Goal: Find contact information: Find contact information

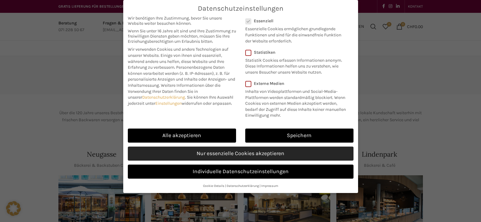
click at [238, 156] on link "Nur essenzielle Cookies akzeptieren" at bounding box center [241, 154] width 226 height 14
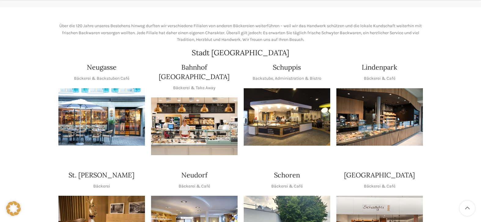
scroll to position [92, 0]
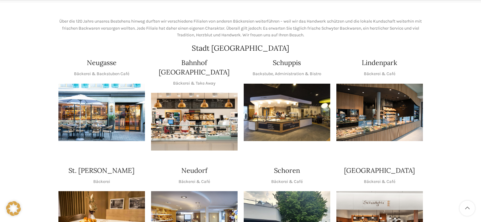
click at [191, 111] on img "1 / 1" at bounding box center [194, 122] width 87 height 58
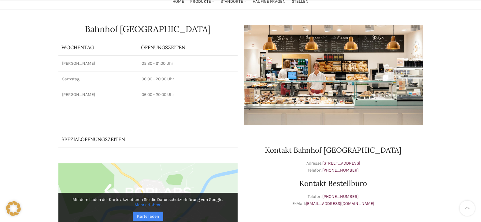
scroll to position [61, 0]
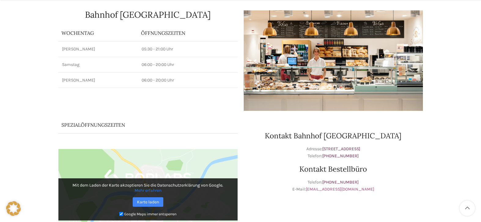
click at [330, 190] on link "[EMAIL_ADDRESS][DOMAIN_NAME]" at bounding box center [340, 189] width 69 height 5
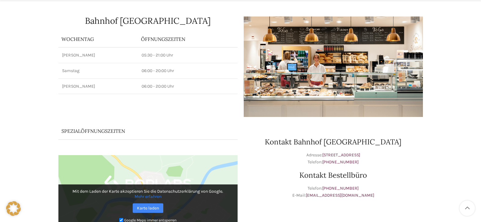
scroll to position [0, 0]
